Goal: Complete application form

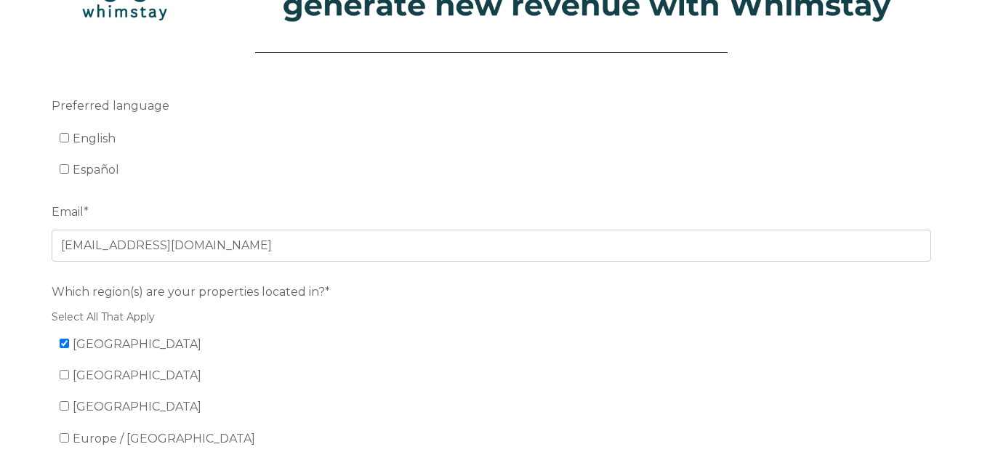
scroll to position [71, 0]
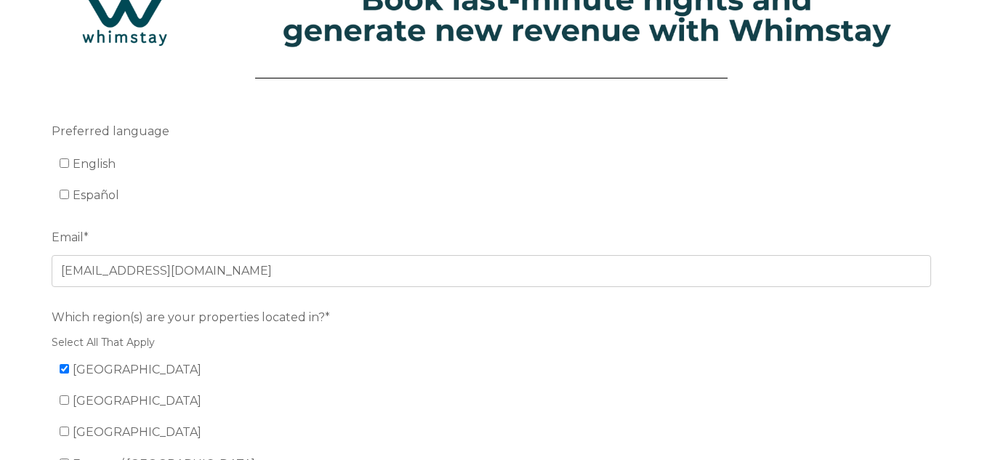
click at [95, 169] on span "English" at bounding box center [94, 164] width 43 height 14
click at [69, 168] on input "English" at bounding box center [64, 162] width 9 height 9
checkbox input "true"
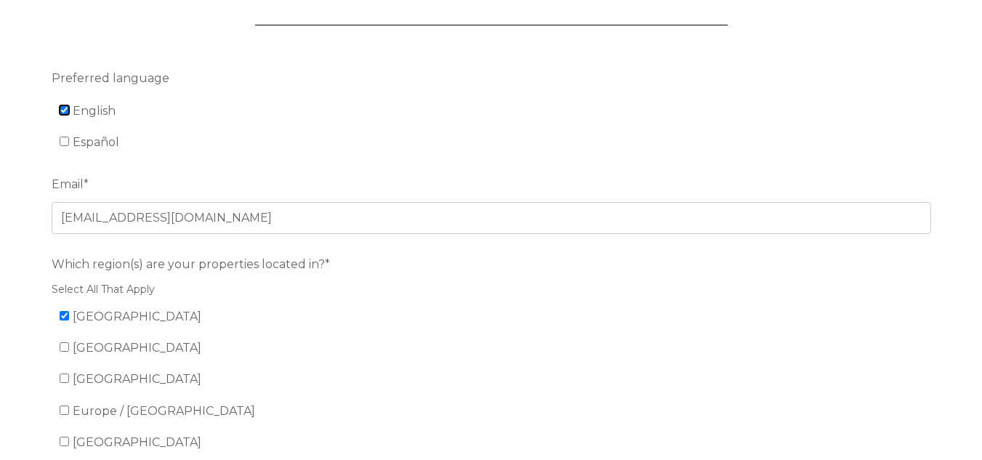
scroll to position [326, 0]
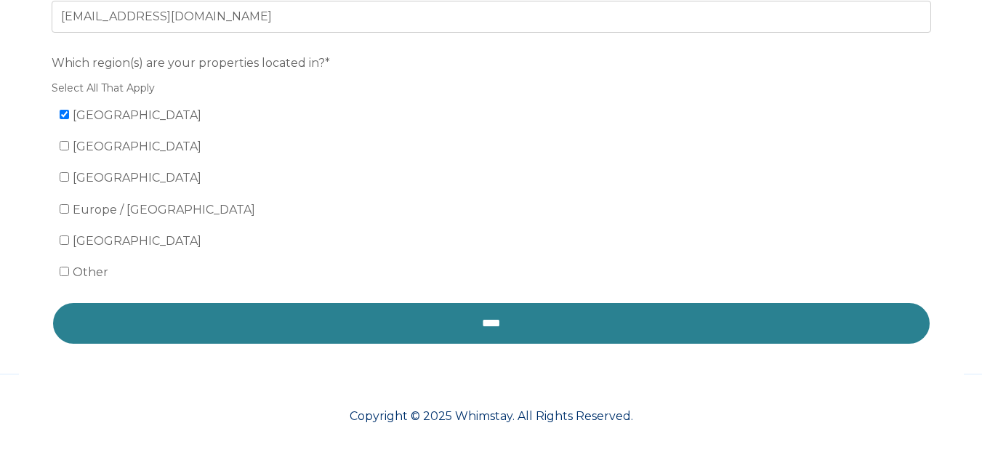
click at [400, 315] on input "****" at bounding box center [492, 324] width 880 height 44
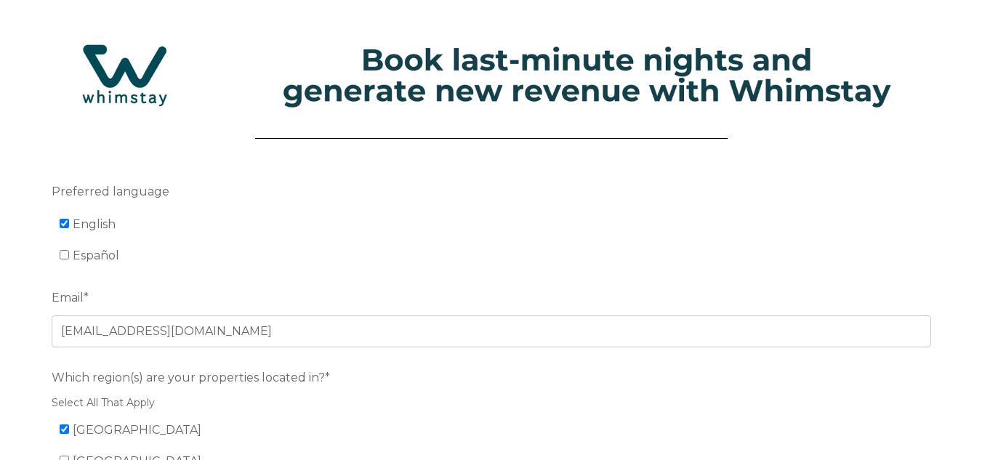
scroll to position [0, 0]
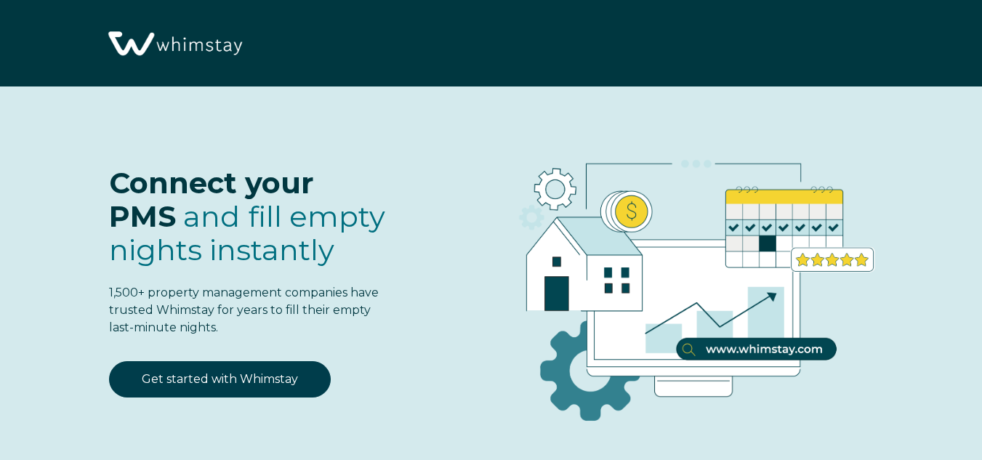
select select "US"
select select "Standard"
